Goal: Task Accomplishment & Management: Complete application form

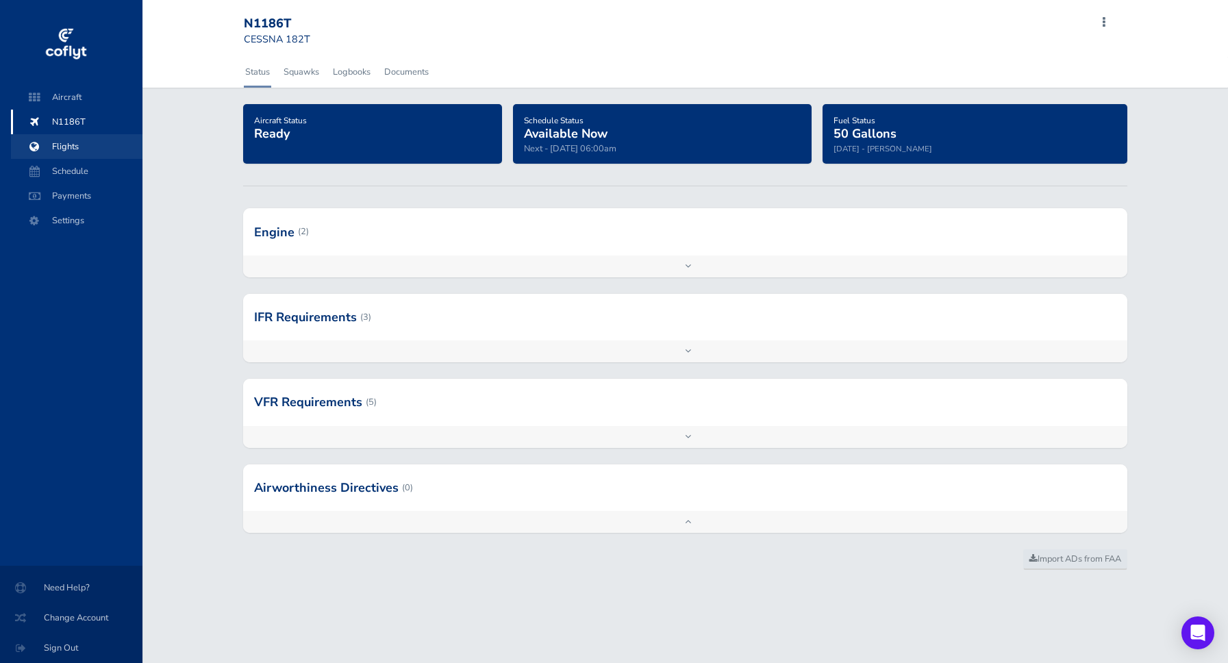
click at [57, 151] on span "Flights" at bounding box center [77, 146] width 104 height 25
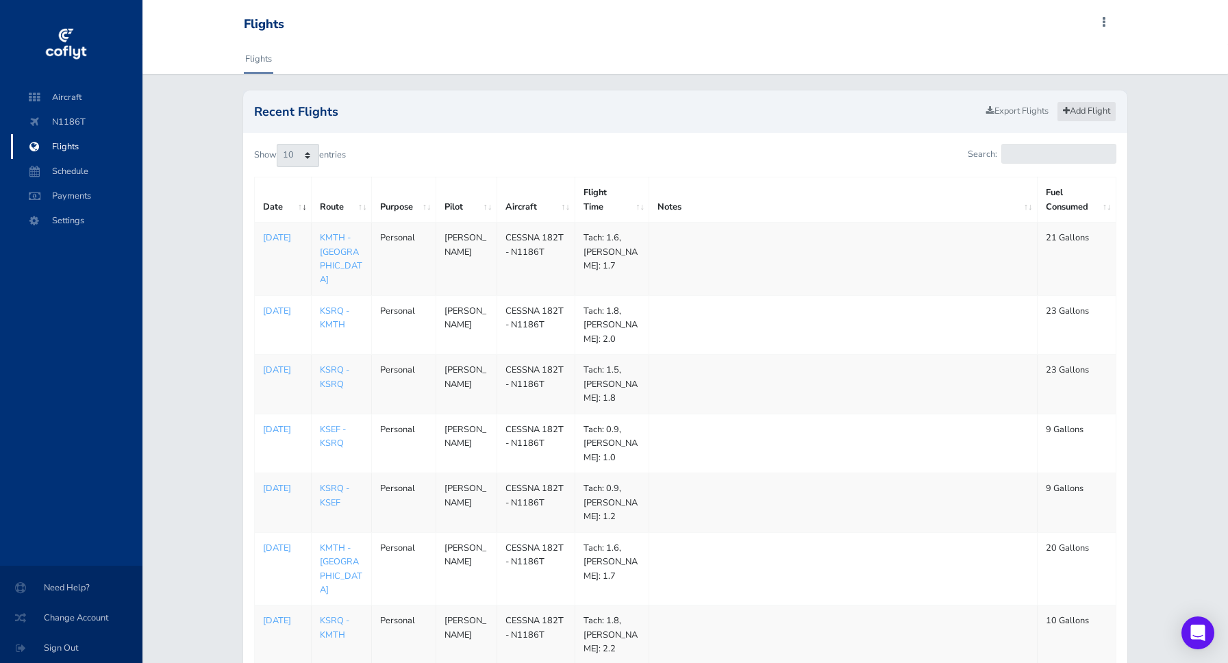
click at [1102, 117] on link "Add Flight" at bounding box center [1087, 111] width 60 height 20
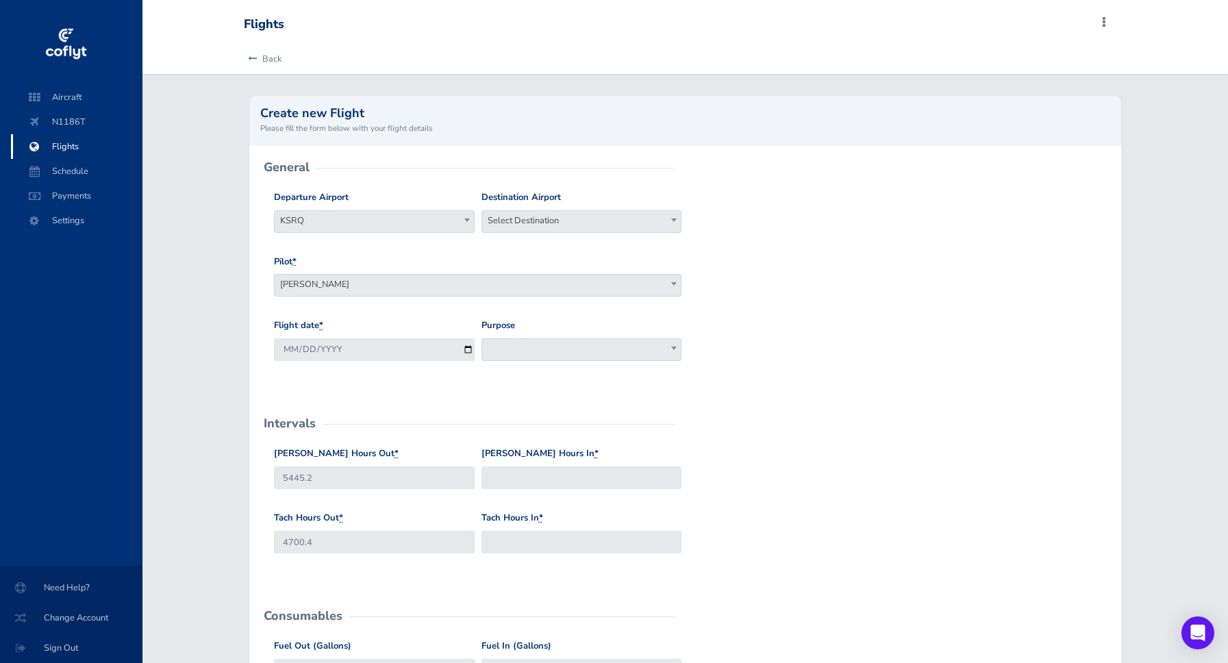
click at [671, 223] on span at bounding box center [674, 220] width 14 height 18
click at [634, 245] on input "kpdg" at bounding box center [582, 246] width 194 height 21
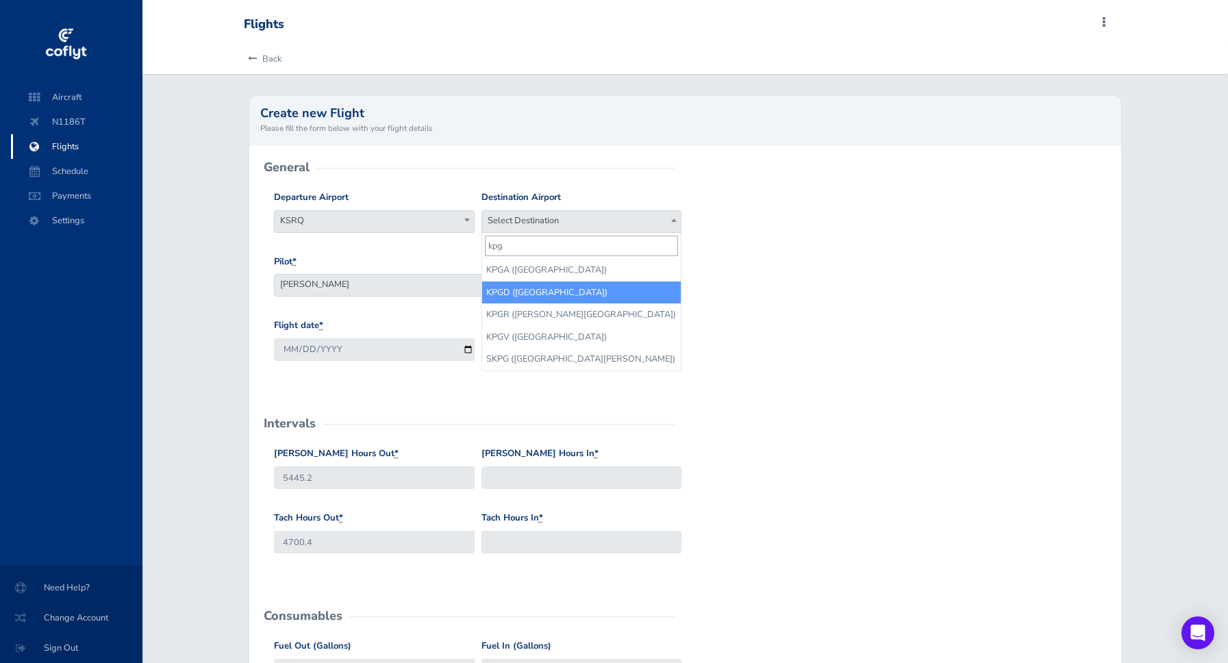
type input "kpg"
select select "KPGD"
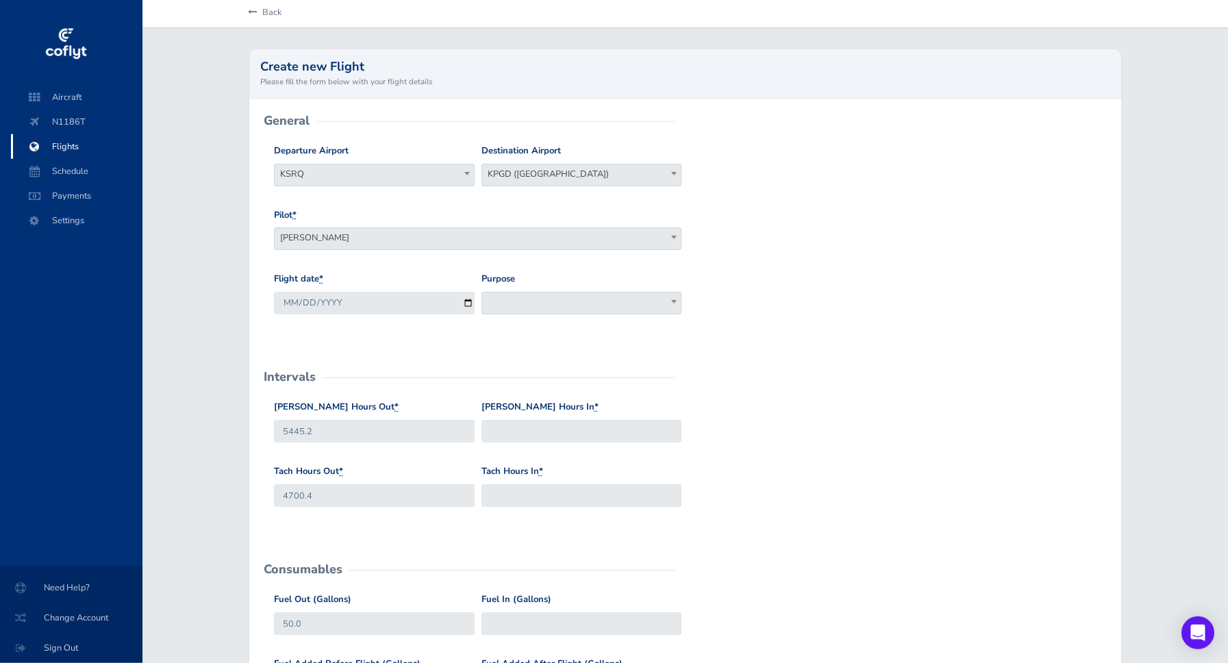
scroll to position [78, 0]
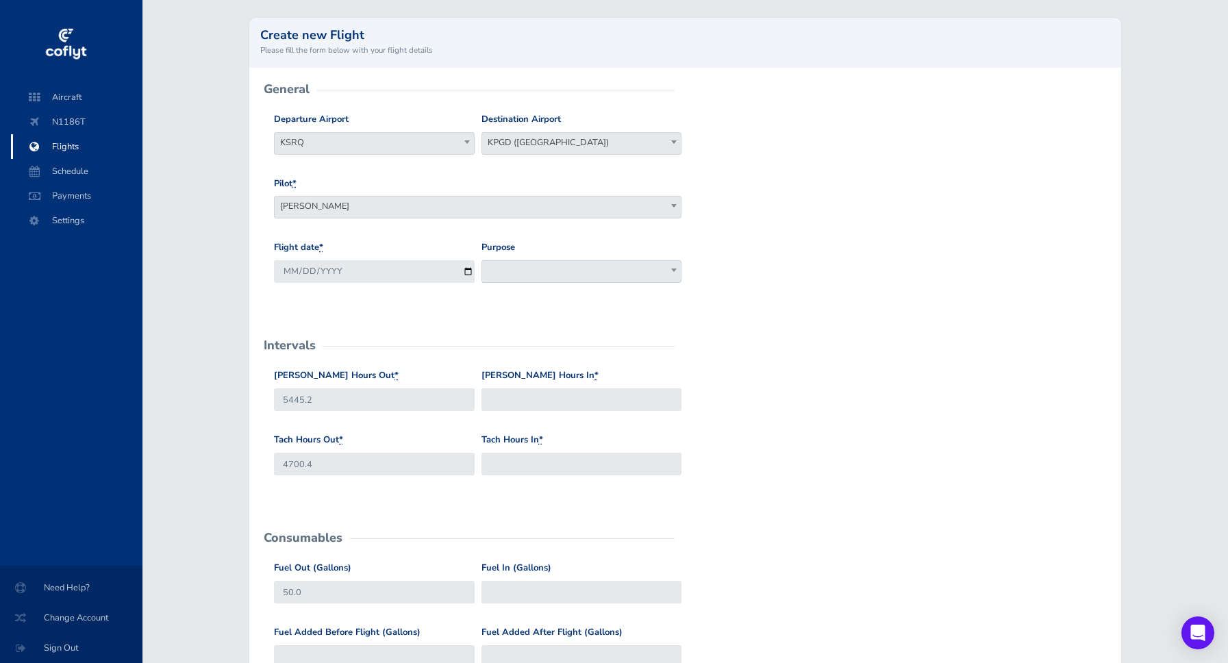
click at [676, 271] on b at bounding box center [673, 270] width 5 height 3
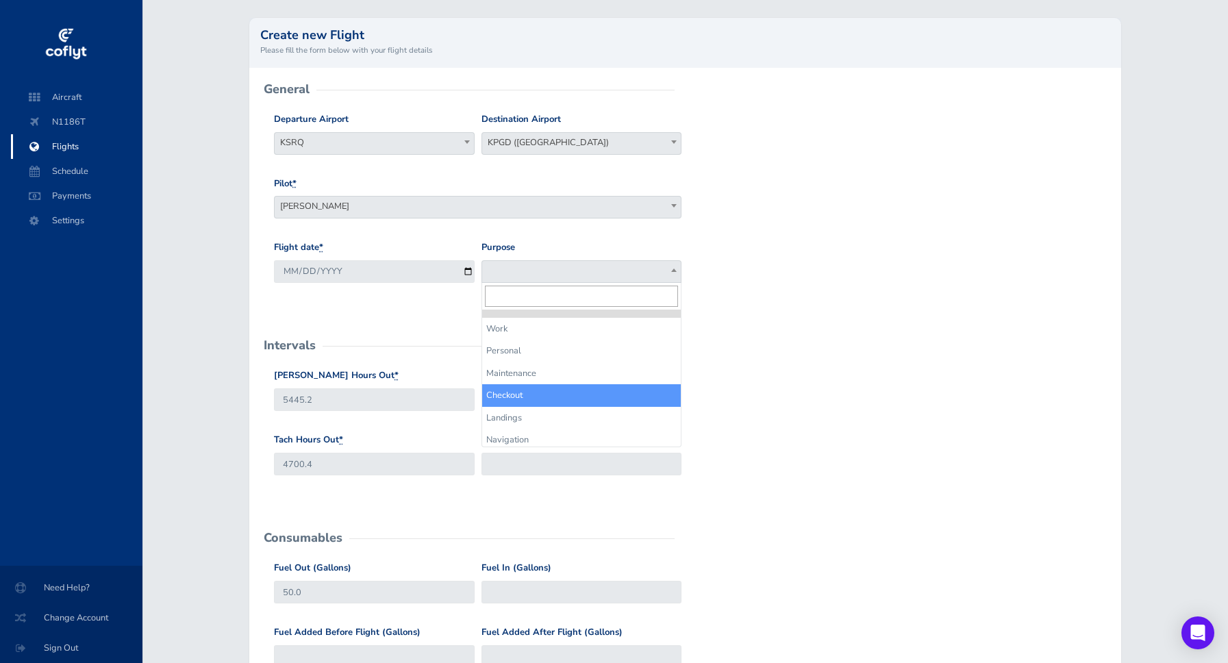
select select "Checkout"
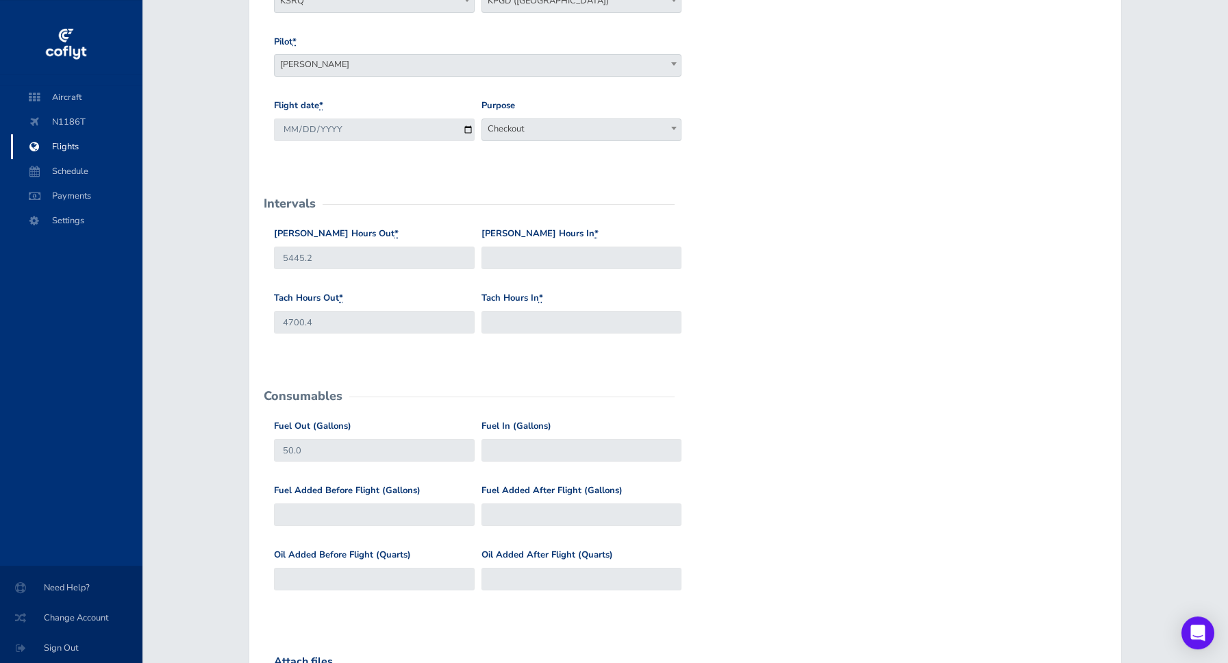
scroll to position [234, 0]
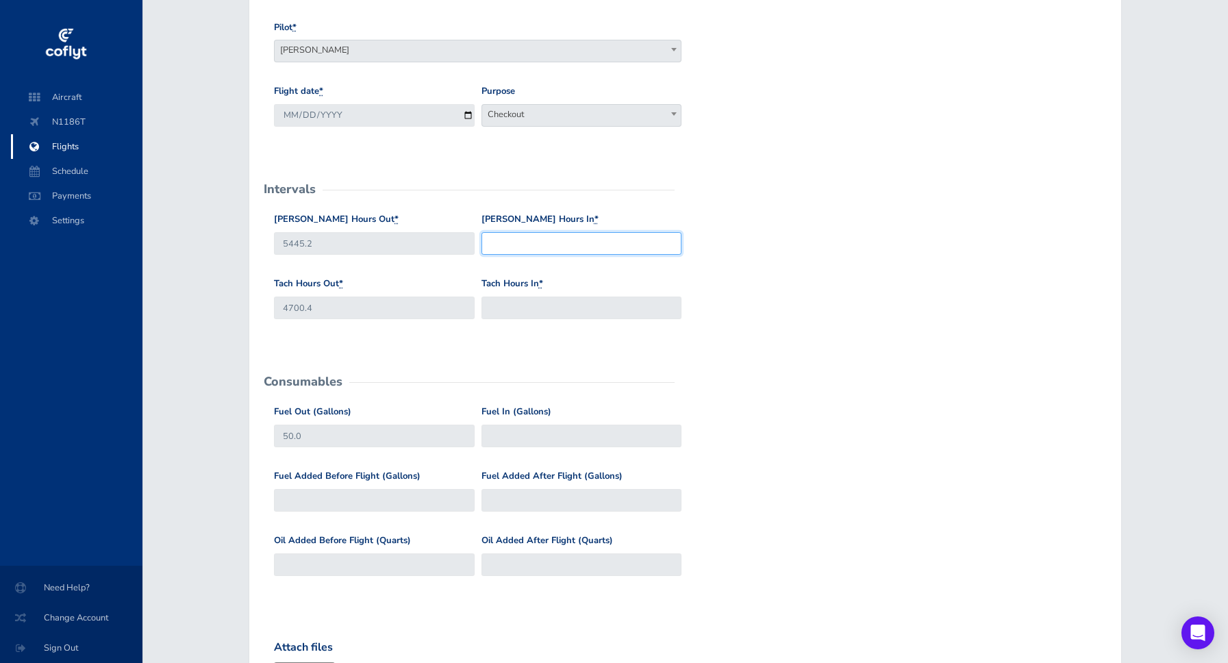
click at [534, 243] on input "[PERSON_NAME] Hours In *" at bounding box center [582, 243] width 201 height 23
type input "5446.3"
click at [510, 307] on input "Tach Hours In *" at bounding box center [582, 308] width 201 height 23
click at [390, 569] on input "Oil Added Before Flight (Quarts)" at bounding box center [374, 565] width 201 height 23
type input "1"
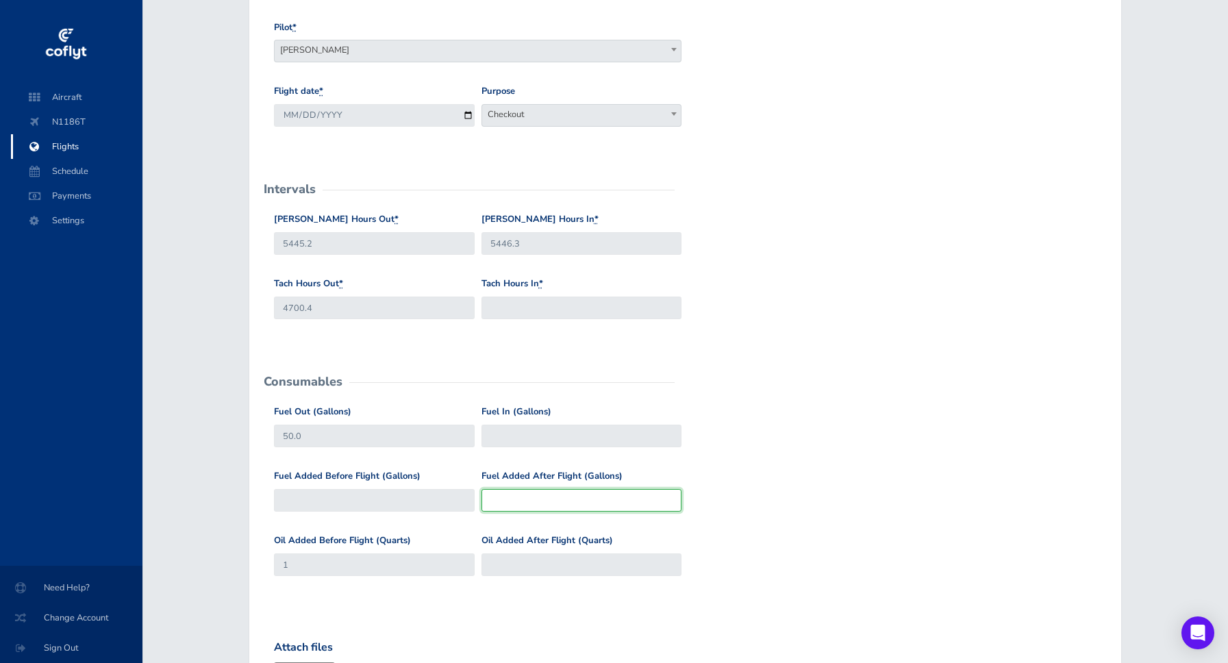
click at [534, 499] on input "Fuel Added After Flight (Gallons)" at bounding box center [582, 500] width 201 height 23
type input "20"
click at [735, 480] on div "Fuel Added Before Flight (Gallons) Fuel Added After Flight (Gallons) 20" at bounding box center [686, 501] width 830 height 64
click at [585, 309] on input "Tach Hours In *" at bounding box center [582, 308] width 201 height 23
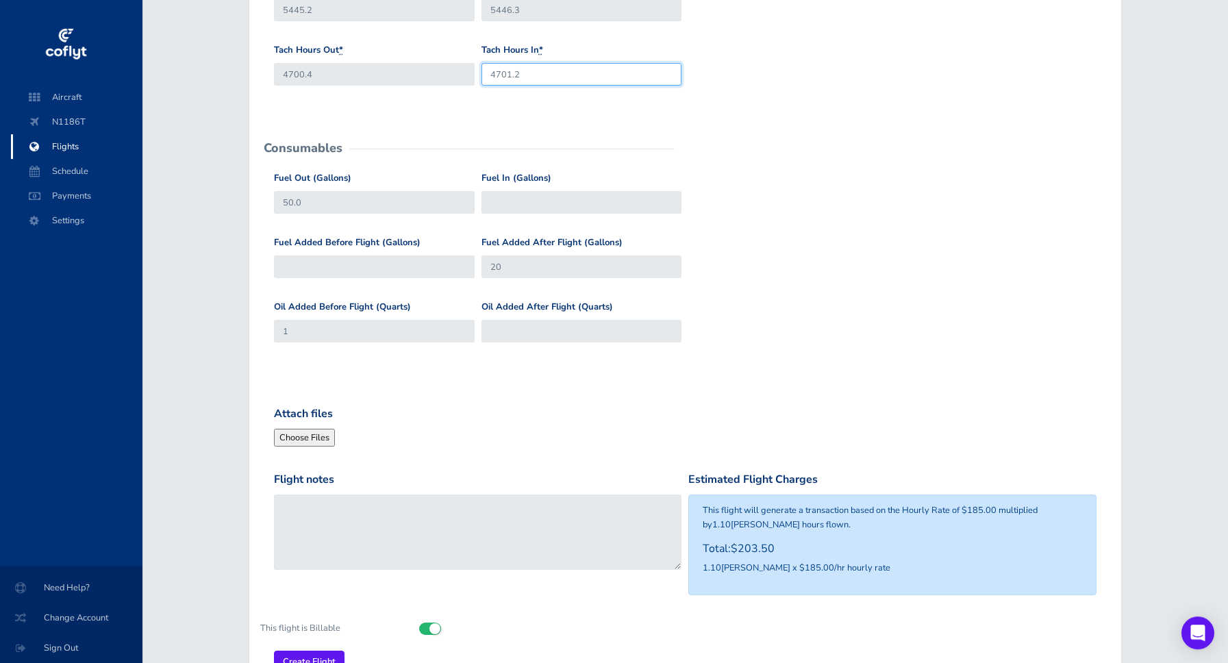
scroll to position [469, 0]
type input "4701.2"
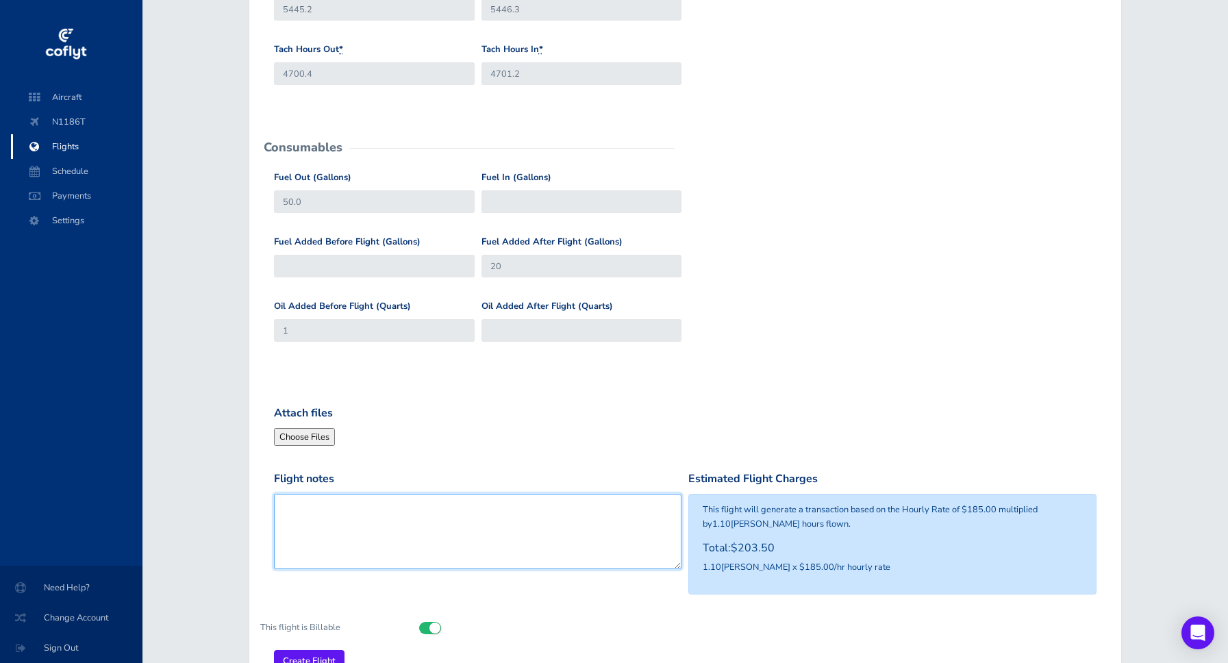
click at [313, 499] on textarea "Flight notes" at bounding box center [478, 531] width 408 height 75
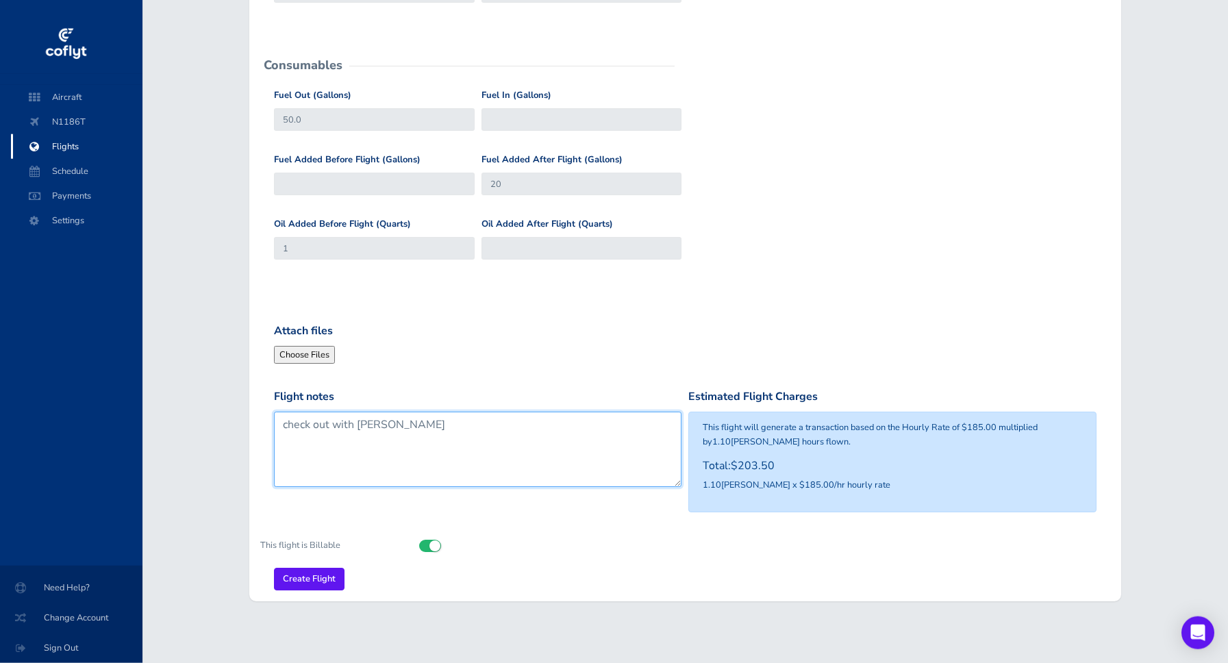
scroll to position [556, 0]
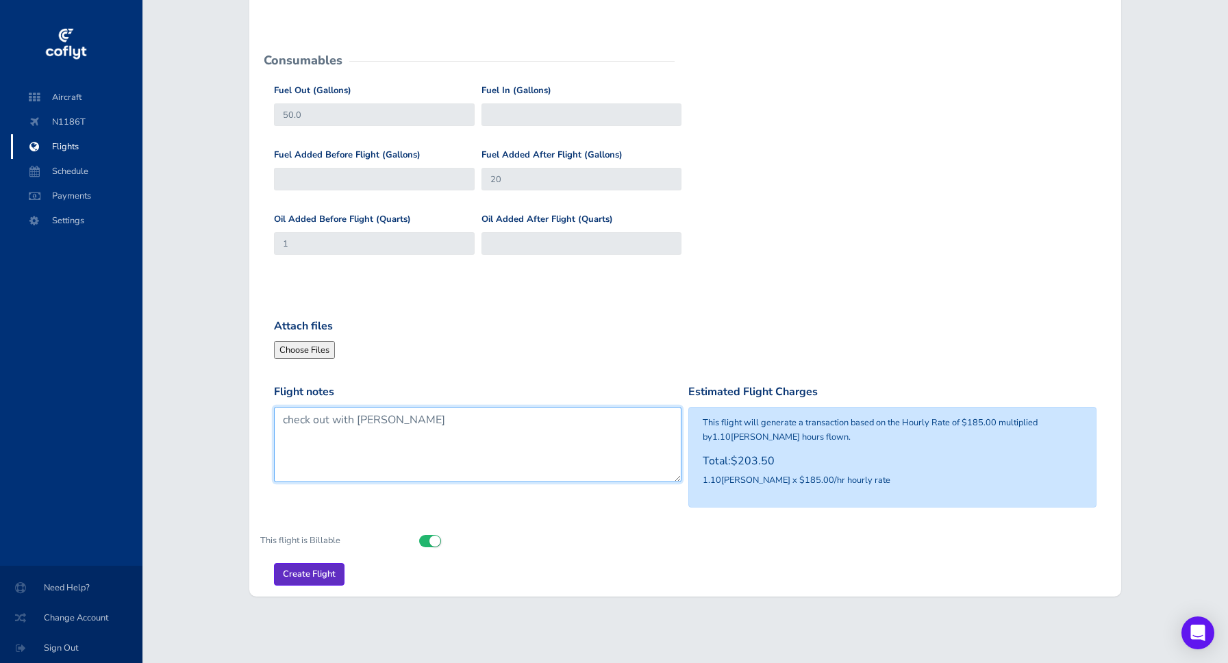
type textarea "check out with [PERSON_NAME]"
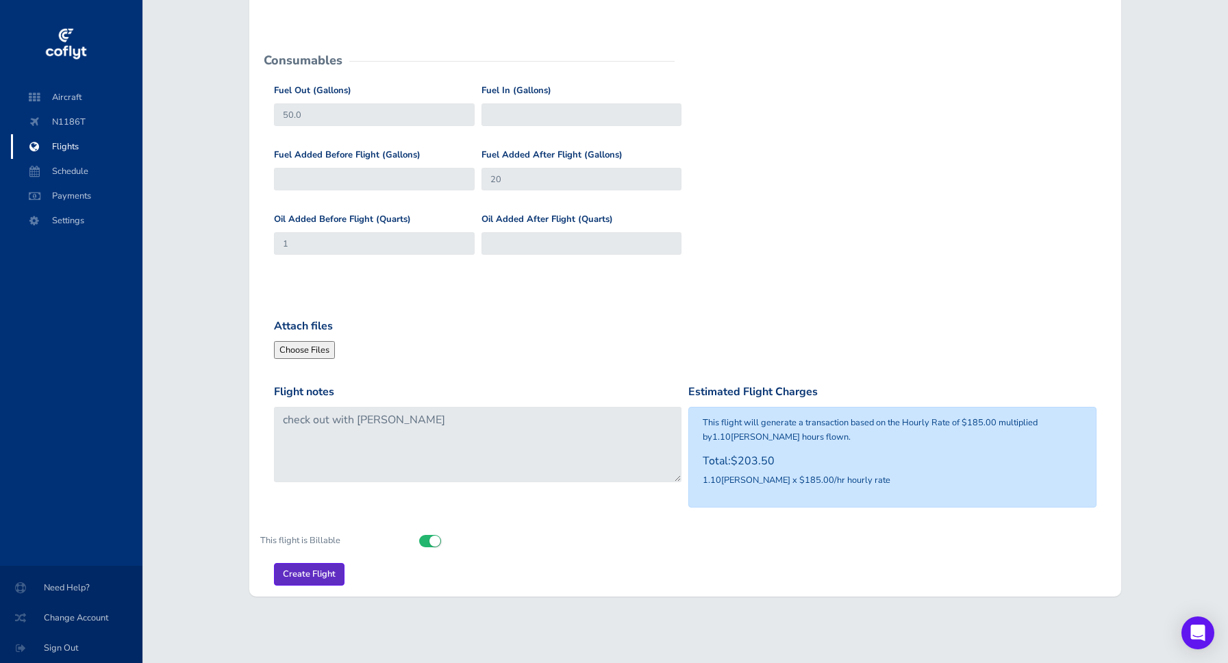
click at [295, 569] on input "Create Flight" at bounding box center [309, 574] width 71 height 23
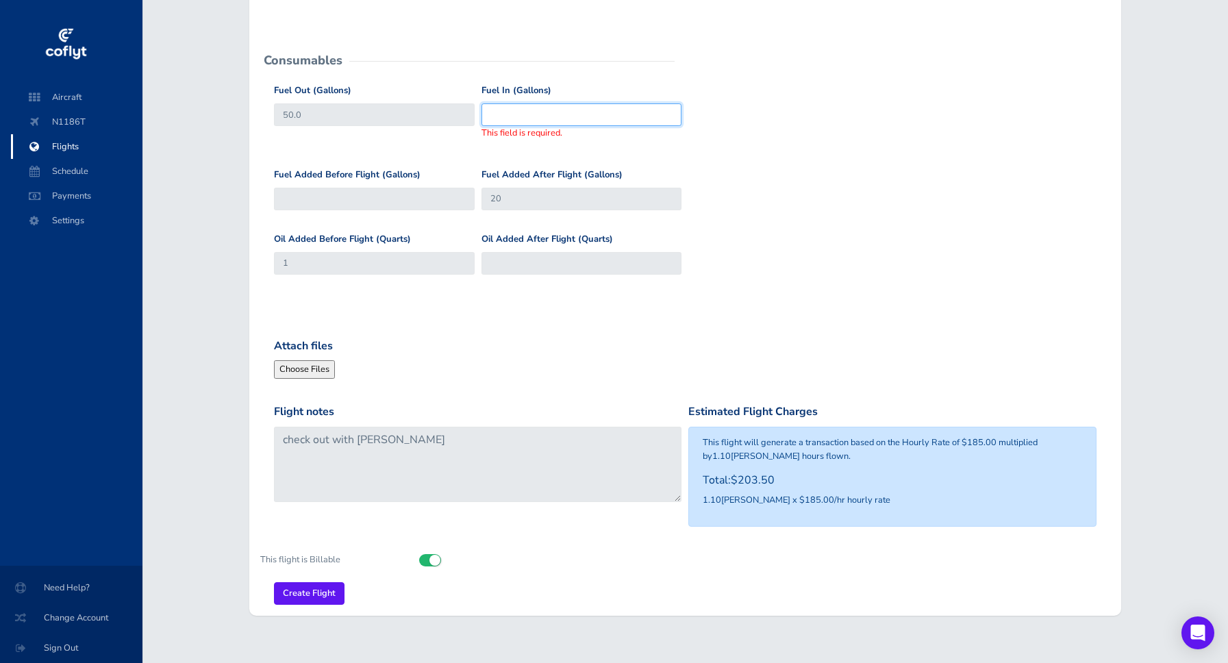
scroll to position [477, 0]
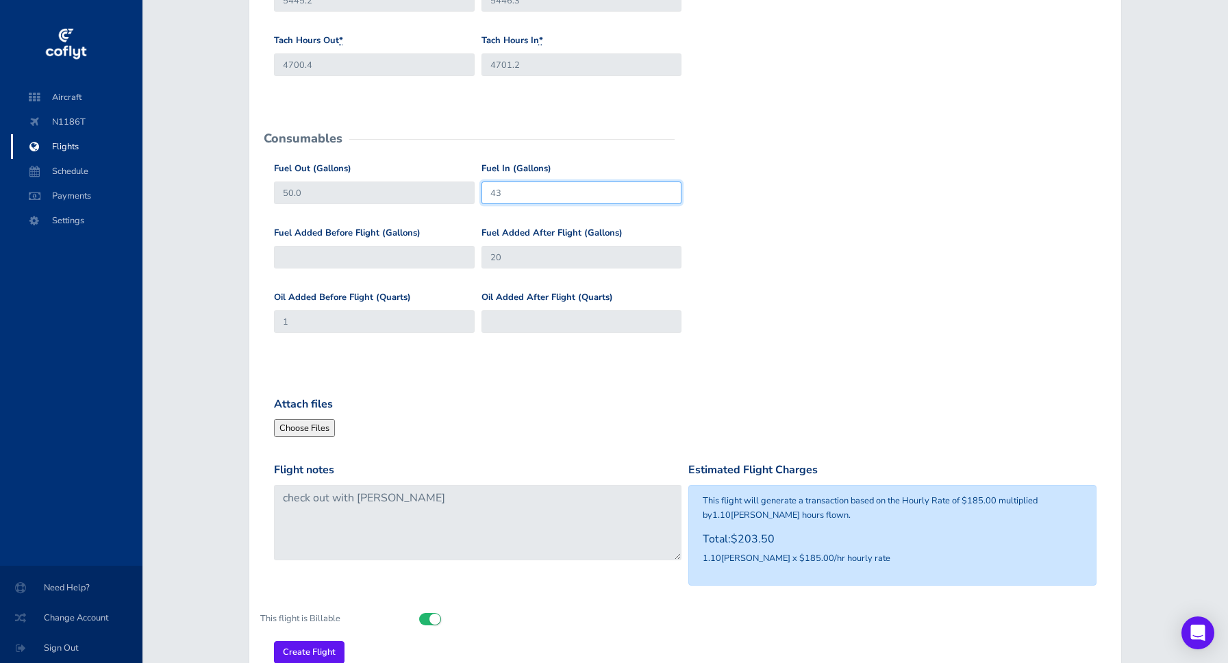
type input "43"
click at [726, 359] on form "General Departure Airport Select Departure KSRQ KSRQ Destination Airport Select…" at bounding box center [685, 176] width 850 height 973
click at [303, 647] on input "Create Flight" at bounding box center [309, 652] width 71 height 23
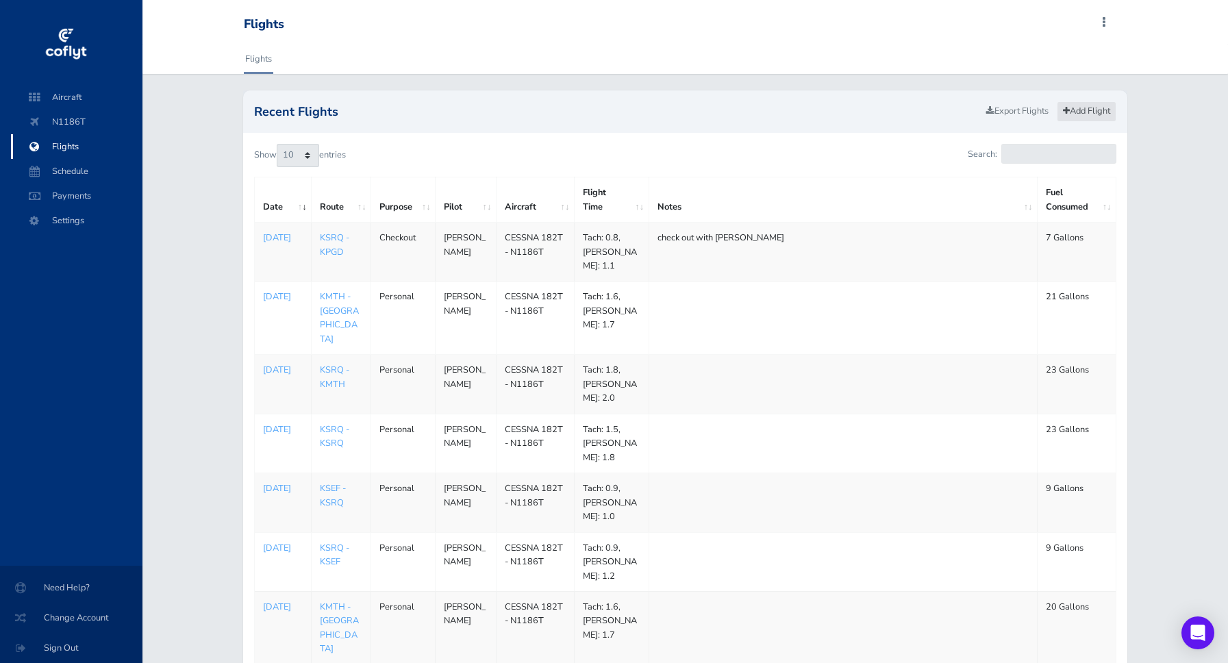
click at [1100, 112] on link "Add Flight" at bounding box center [1087, 111] width 60 height 20
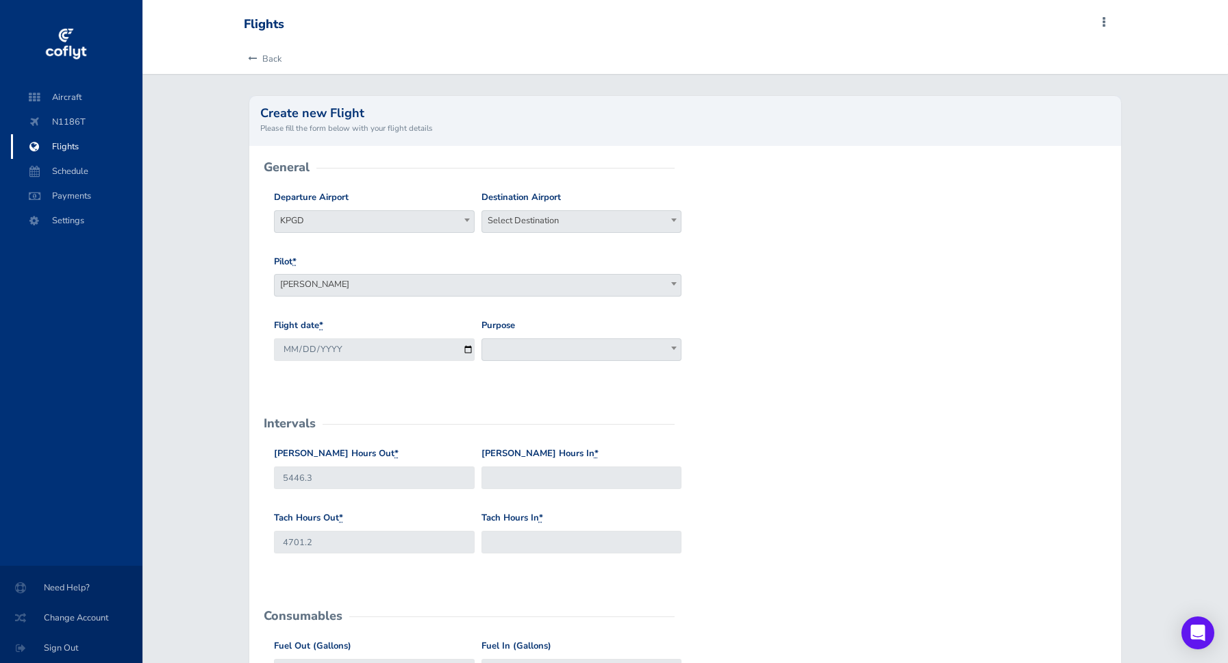
click at [675, 221] on b at bounding box center [673, 220] width 5 height 3
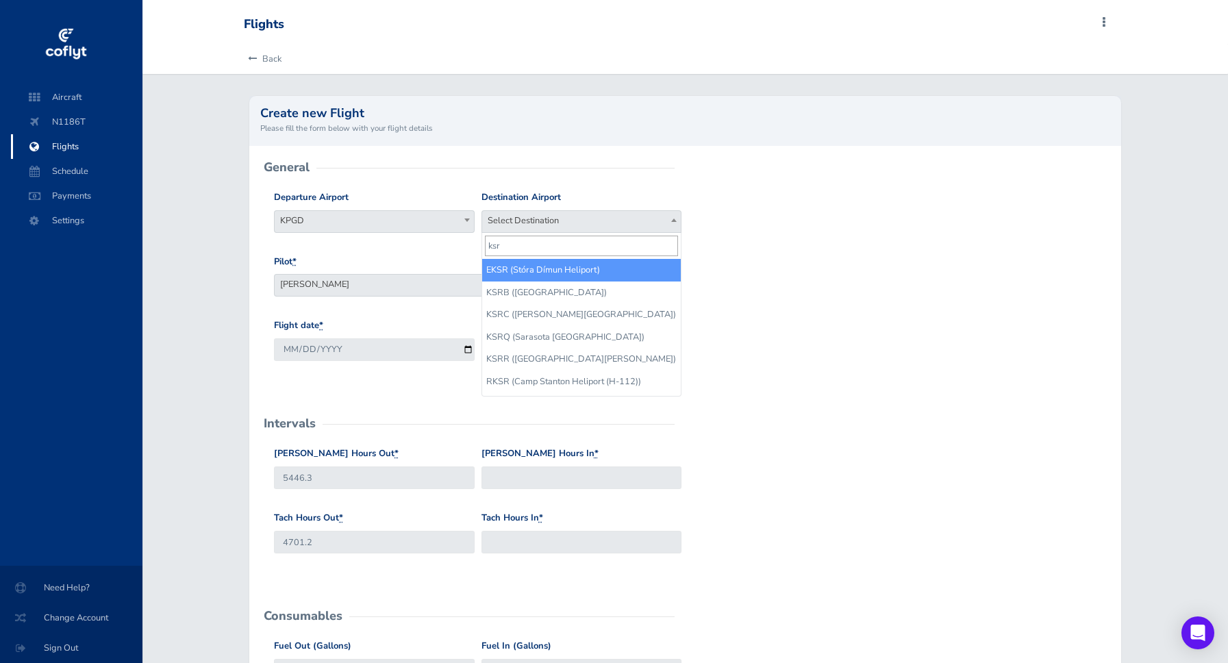
type input "ksrq"
select select "KSRQ"
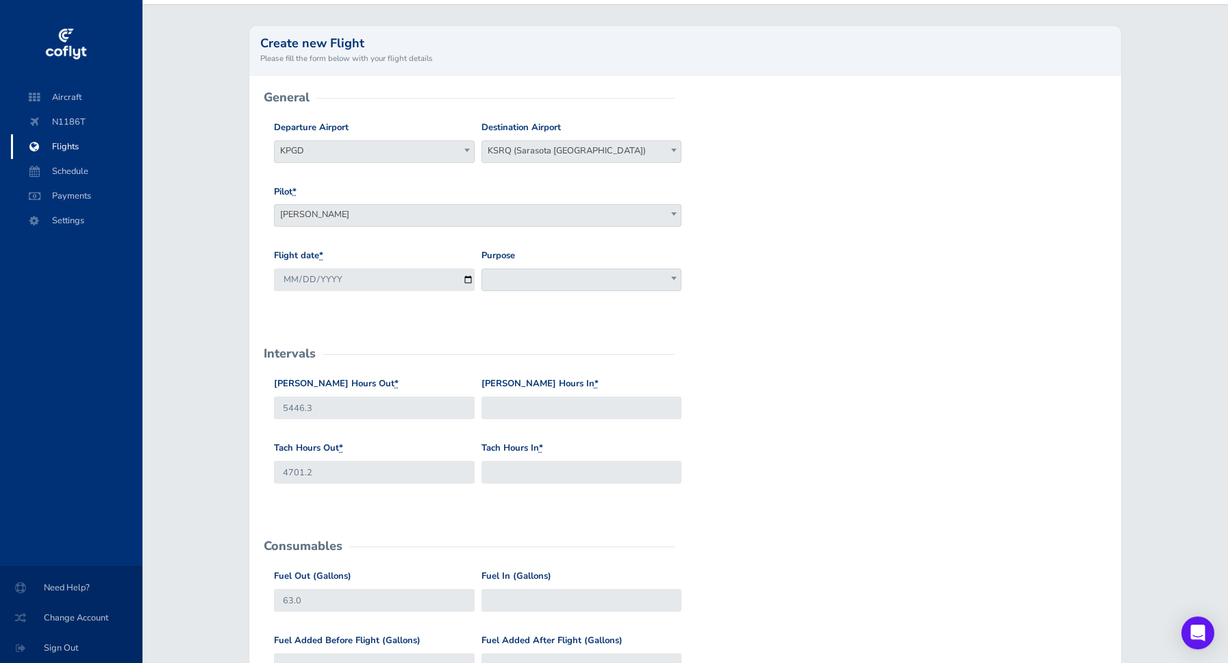
scroll to position [78, 0]
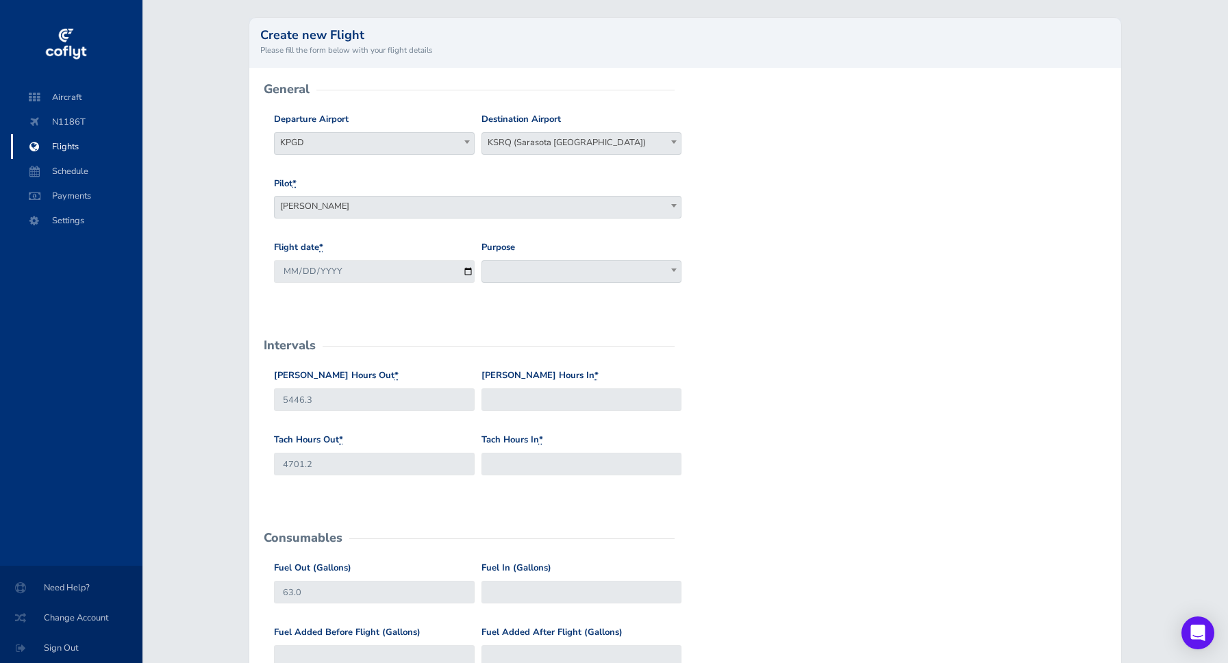
click at [668, 271] on span at bounding box center [674, 270] width 14 height 18
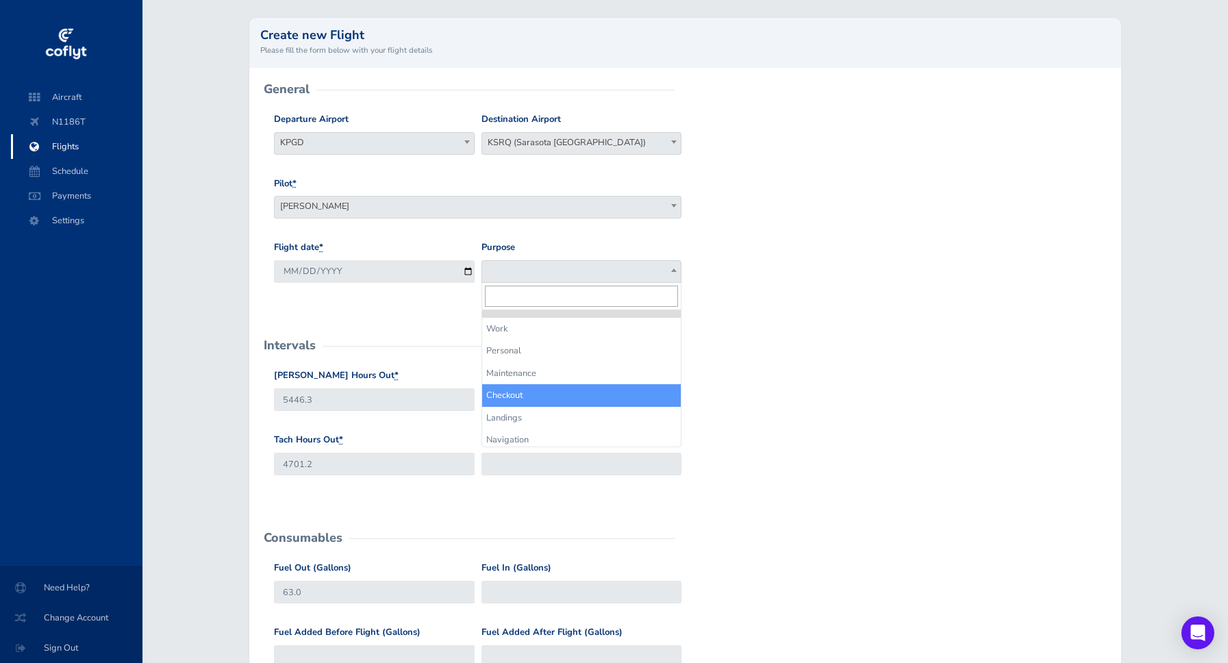
select select "Checkout"
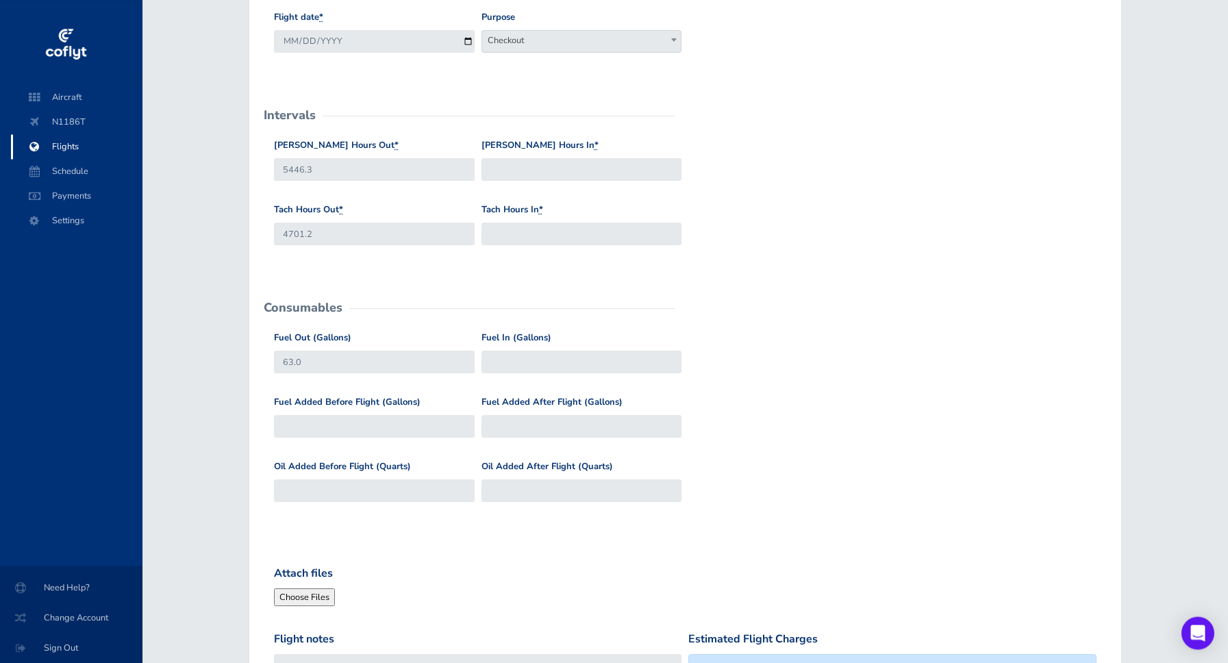
scroll to position [312, 0]
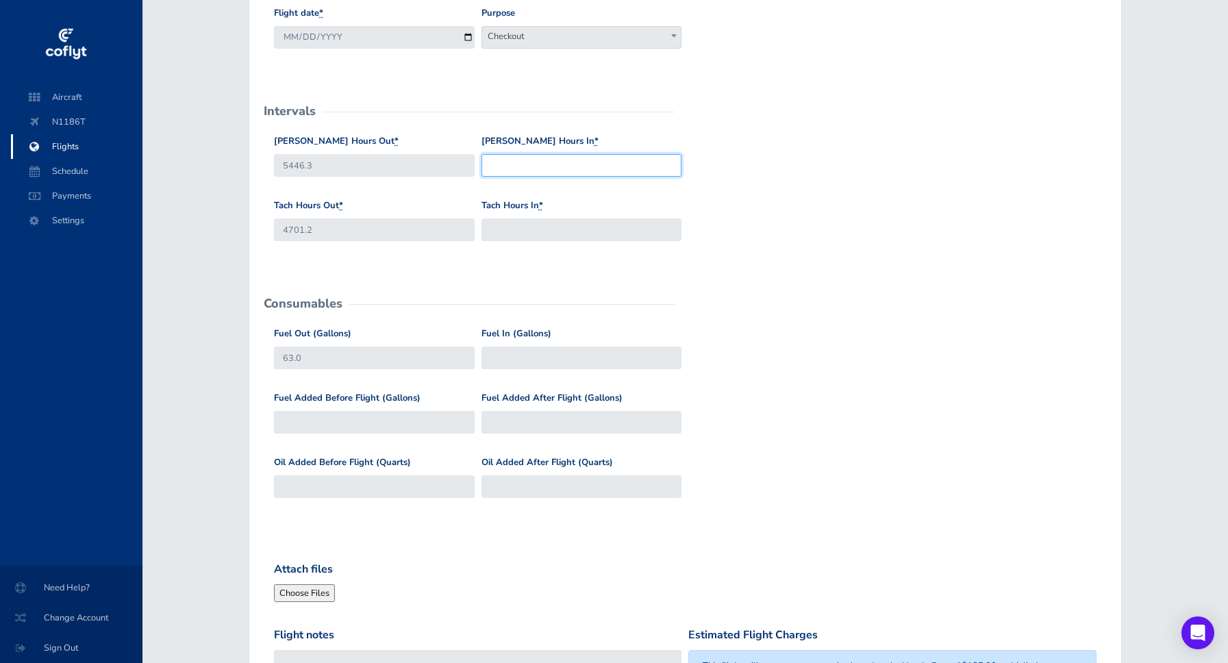
click at [536, 169] on input "Hobbs Hours In *" at bounding box center [582, 165] width 201 height 23
type input "5447.1"
click at [725, 264] on form "General Departure Airport Select Departure KPGD KPGD Destination Airport Select…" at bounding box center [685, 341] width 850 height 973
click at [517, 237] on input "Tach Hours In *" at bounding box center [582, 230] width 201 height 23
type input "4701.8"
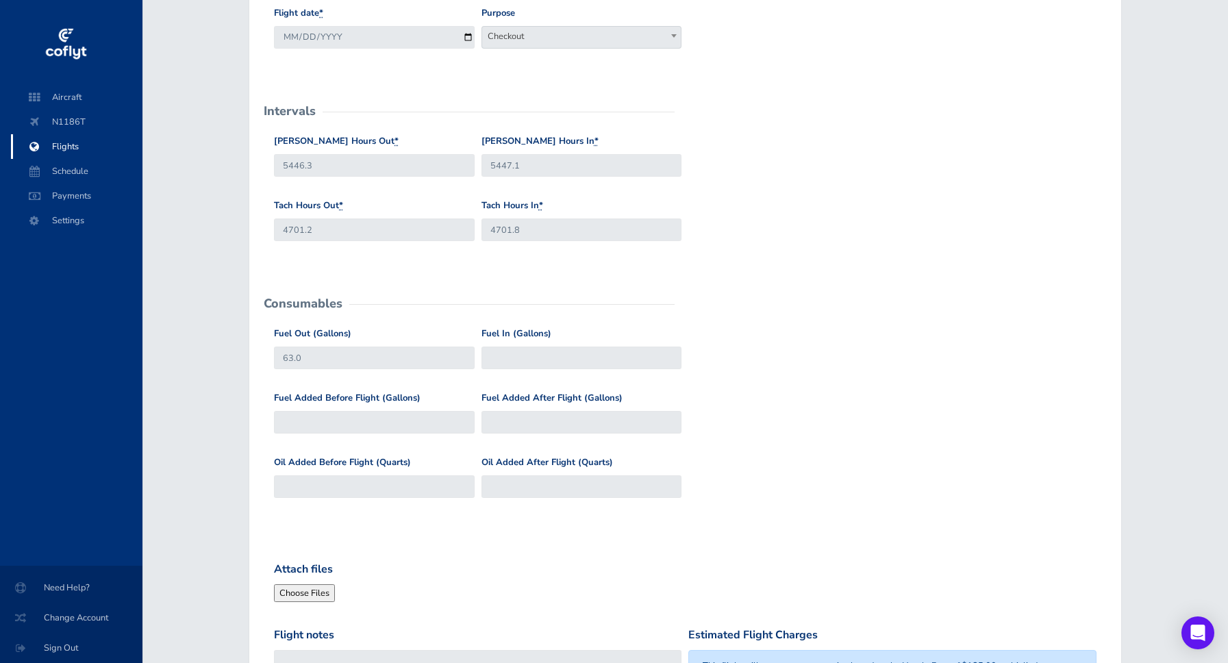
click at [780, 269] on form "General Departure Airport Select Departure KPGD KPGD Destination Airport Select…" at bounding box center [685, 341] width 850 height 973
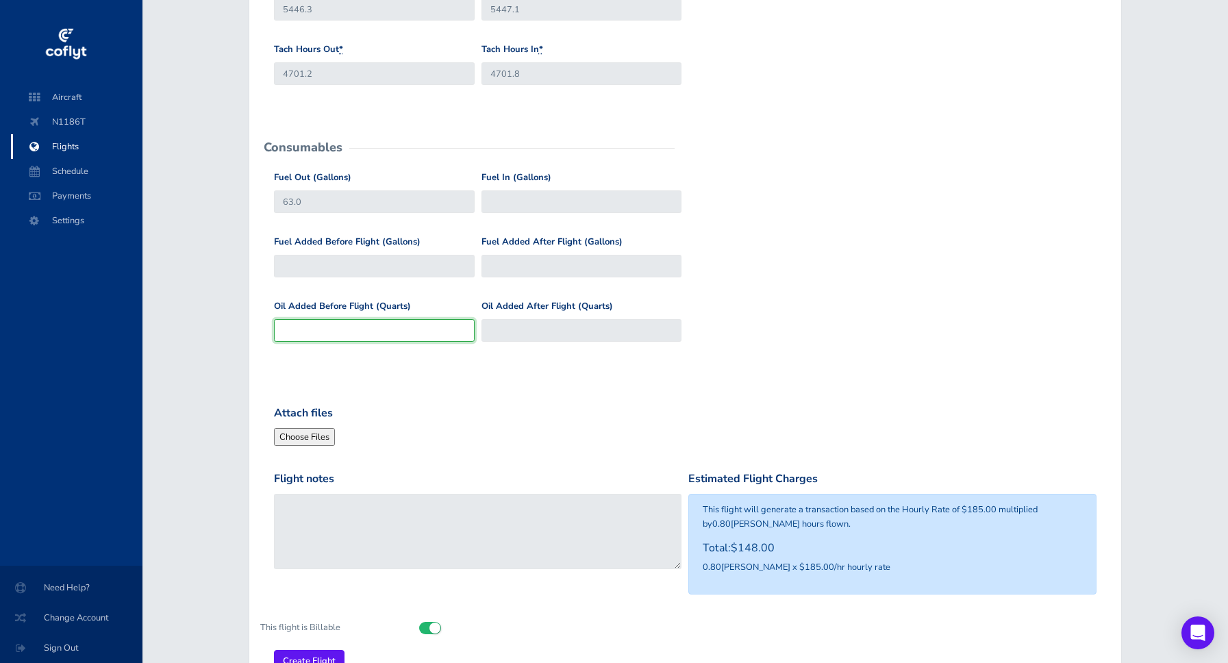
click at [318, 327] on input "Oil Added Before Flight (Quarts)" at bounding box center [374, 330] width 201 height 23
type input "0"
click at [756, 235] on div "Fuel Out (Gallons) 63.0 Fuel In (Gallons)" at bounding box center [686, 203] width 830 height 64
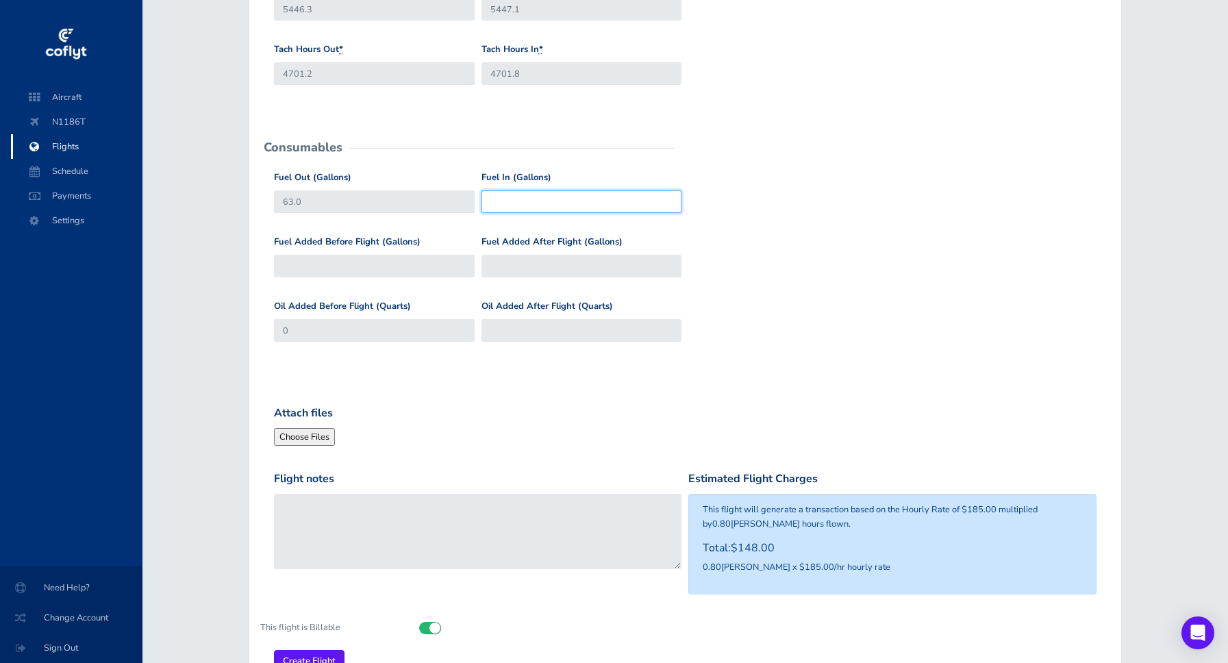
click at [523, 201] on input "Fuel In (Gallons)" at bounding box center [582, 201] width 201 height 23
type input "55"
click at [793, 233] on div "Fuel Out (Gallons) 63.0 Fuel In (Gallons) 55" at bounding box center [686, 203] width 830 height 64
click at [382, 265] on input "Fuel Added Before Flight (Gallons)" at bounding box center [374, 266] width 201 height 23
type input "0"
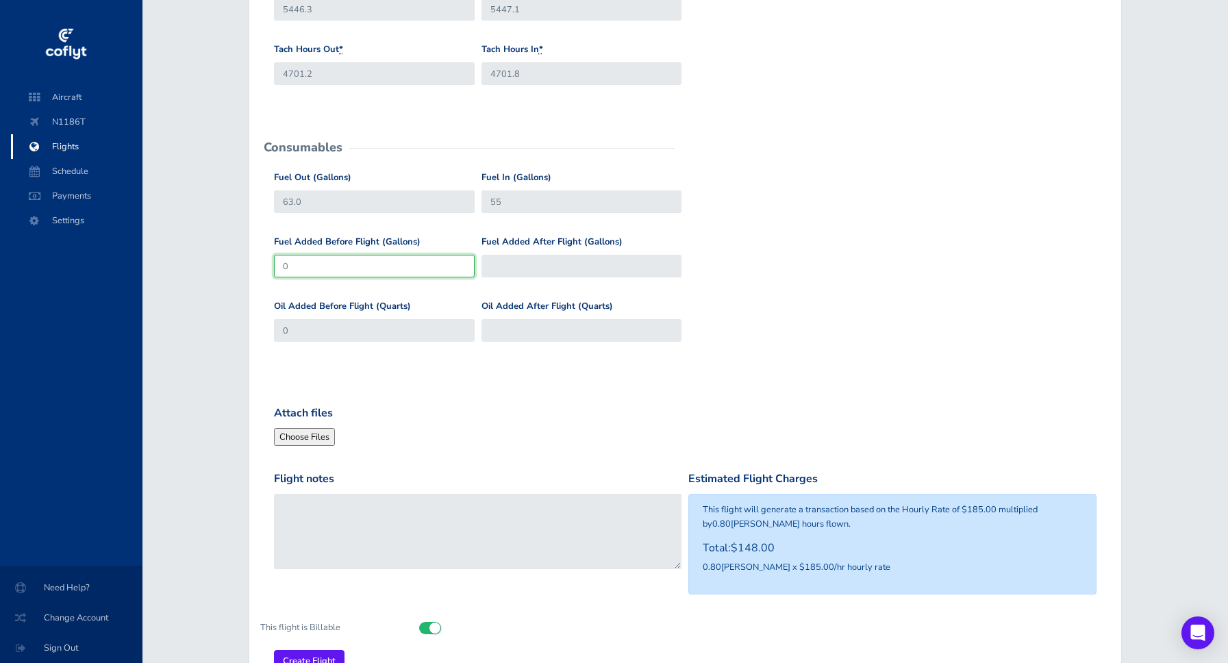
type input "63"
type input "0"
click at [309, 651] on input "Create Flight" at bounding box center [309, 661] width 71 height 23
